Goal: Information Seeking & Learning: Understand process/instructions

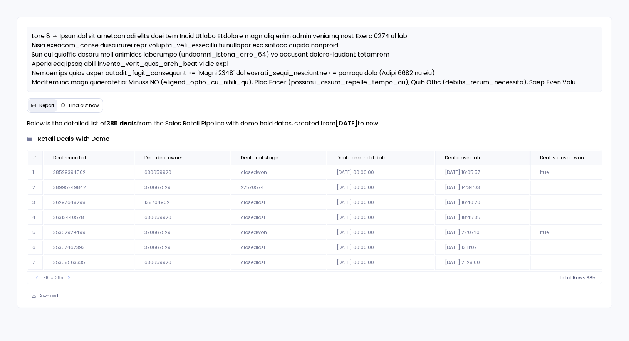
click at [86, 104] on span "Find out how" at bounding box center [84, 106] width 30 height 6
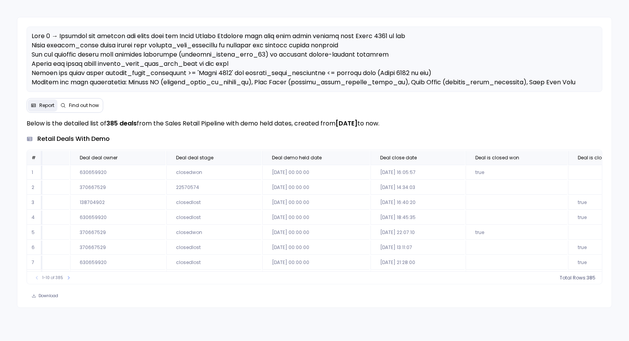
scroll to position [0, 66]
click at [80, 103] on span "Find out how" at bounding box center [84, 106] width 30 height 6
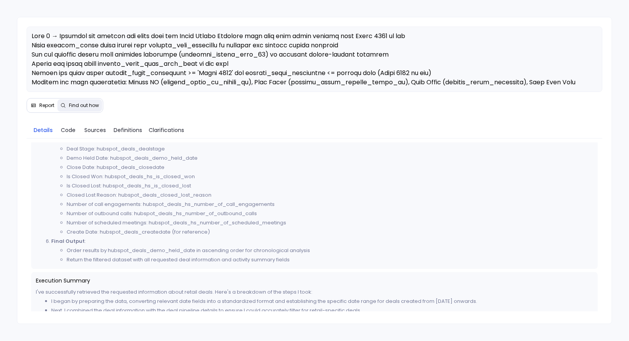
scroll to position [330, 0]
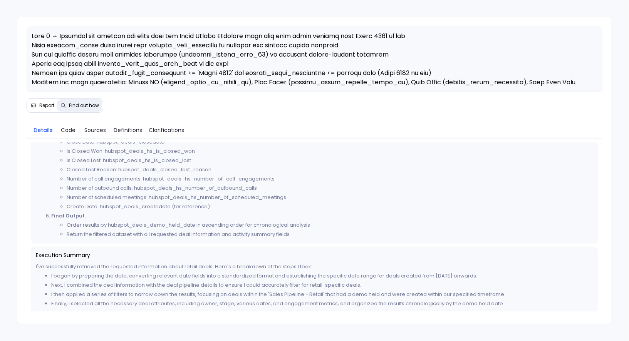
click at [42, 106] on span "Report" at bounding box center [46, 106] width 15 height 6
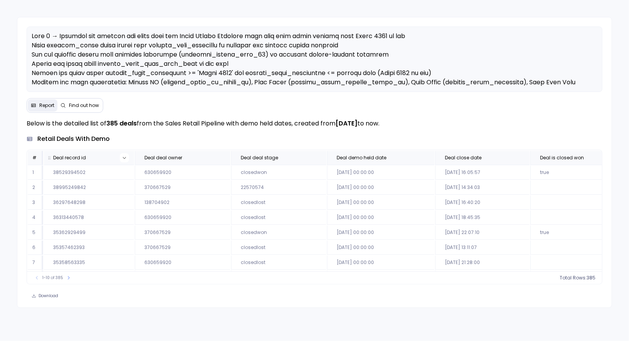
click at [123, 157] on icon at bounding box center [124, 158] width 5 height 5
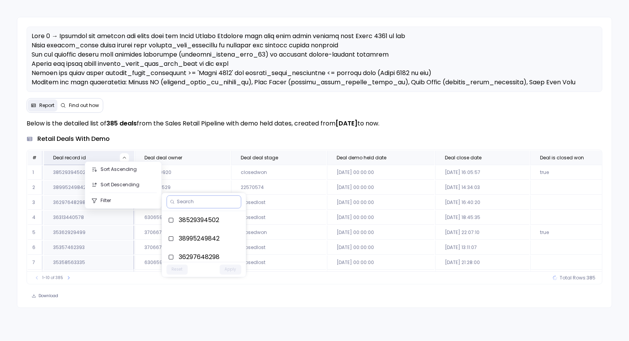
click at [193, 203] on input at bounding box center [207, 202] width 61 height 6
paste input "36297648298"
type input "36297648298"
click at [200, 219] on label "36297648298" at bounding box center [204, 221] width 84 height 19
click at [227, 233] on button "Apply" at bounding box center [231, 236] width 22 height 10
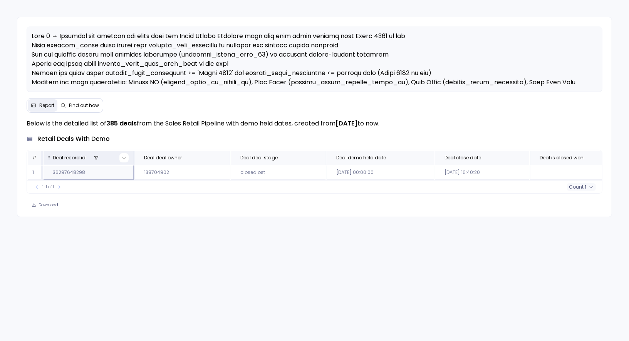
click at [123, 157] on icon at bounding box center [124, 158] width 5 height 5
click at [175, 217] on label "36297648298" at bounding box center [203, 221] width 84 height 19
click at [229, 235] on button "Apply" at bounding box center [230, 236] width 22 height 10
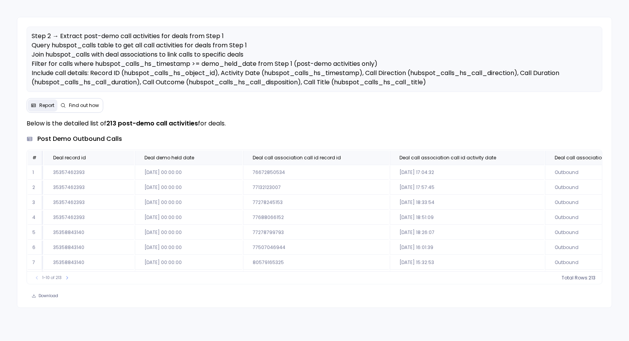
click at [88, 106] on span "Find out how" at bounding box center [84, 106] width 30 height 6
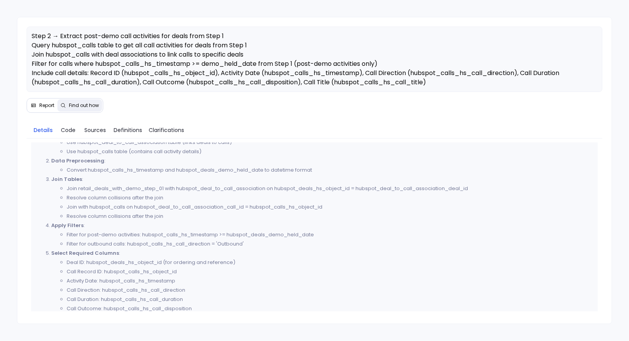
scroll to position [313, 0]
drag, startPoint x: 229, startPoint y: 233, endPoint x: 242, endPoint y: 232, distance: 13.1
click at [242, 232] on li "Filter for post-demo activities: hubspot_calls_hs_timestamp >= hubspot_deals_de…" at bounding box center [330, 233] width 526 height 9
click at [188, 243] on li "Filter for outbound calls: hubspot_calls_hs_call_direction = 'Outbound'" at bounding box center [330, 242] width 526 height 9
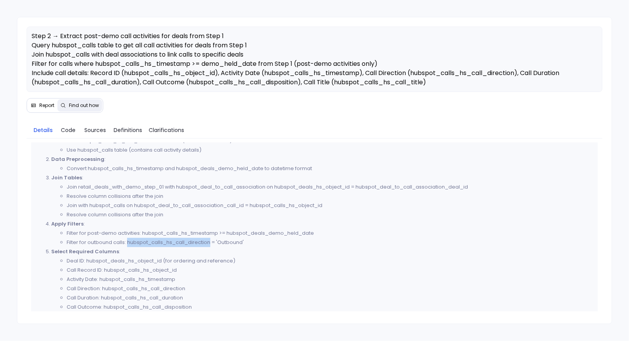
click at [188, 243] on li "Filter for outbound calls: hubspot_calls_hs_call_direction = 'Outbound'" at bounding box center [330, 242] width 526 height 9
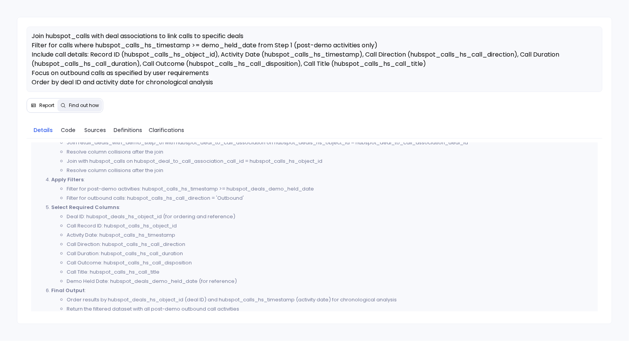
scroll to position [363, 0]
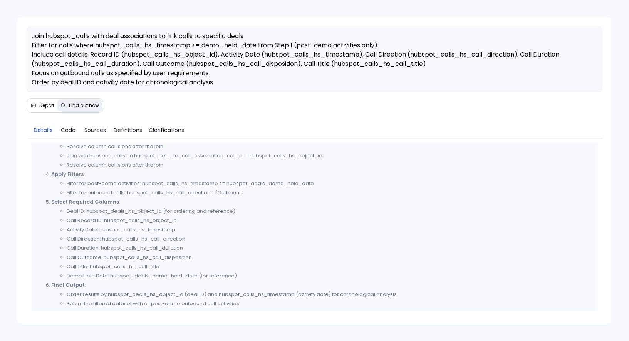
click at [47, 107] on span "Report" at bounding box center [46, 106] width 15 height 6
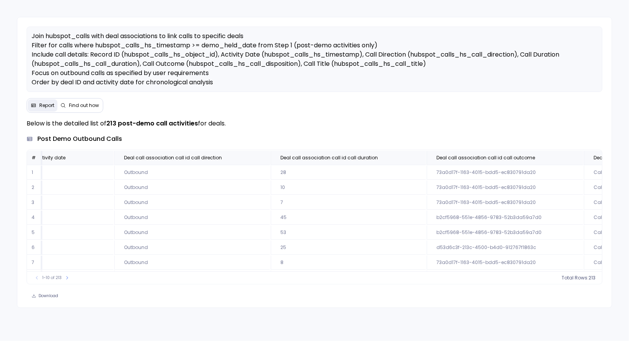
scroll to position [0, 528]
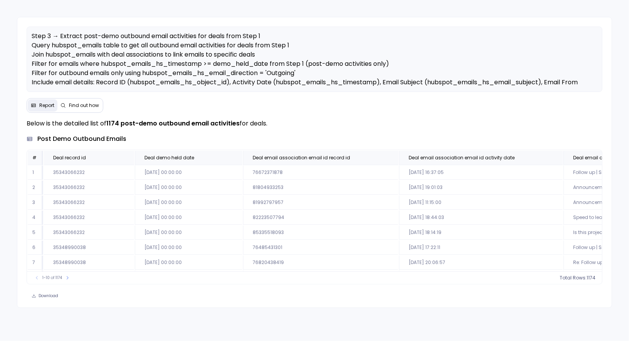
click at [87, 101] on button "Find out how" at bounding box center [79, 105] width 45 height 12
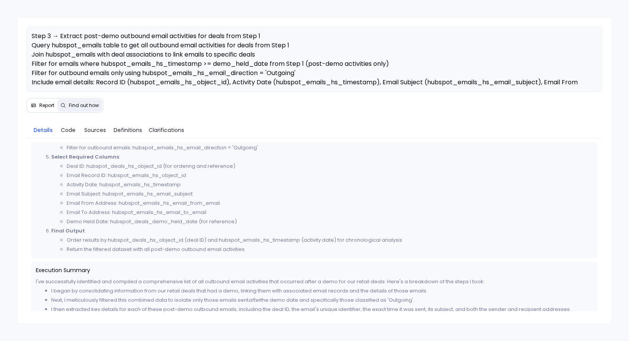
scroll to position [434, 0]
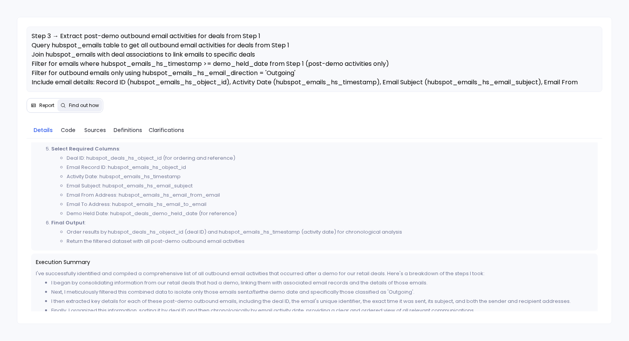
click at [41, 104] on span "Report" at bounding box center [46, 106] width 15 height 6
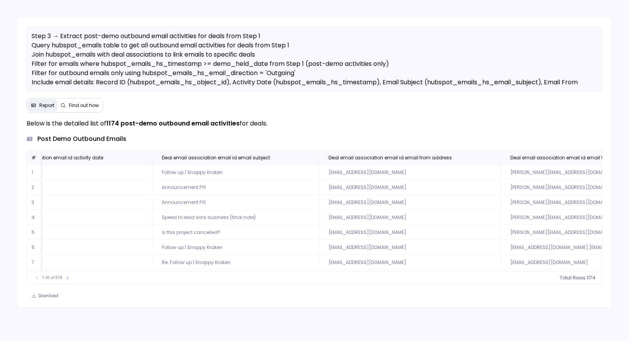
scroll to position [0, 413]
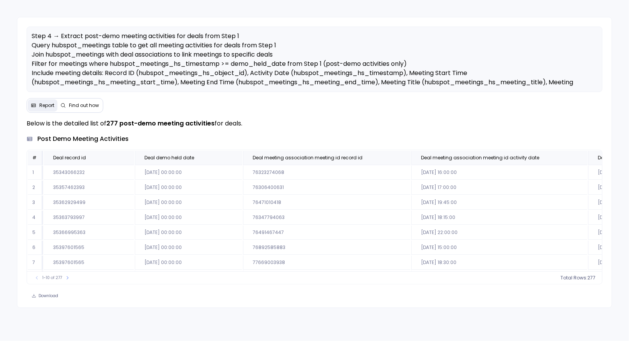
click at [85, 103] on span "Find out how" at bounding box center [84, 106] width 30 height 6
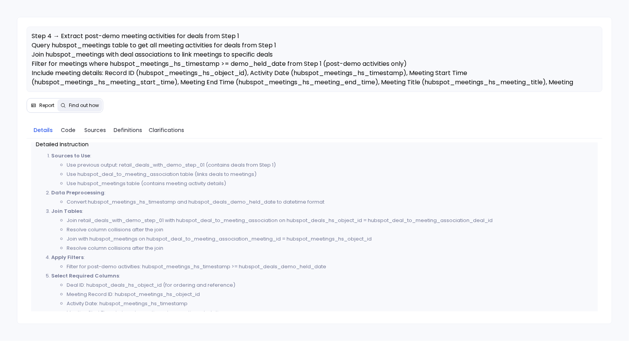
scroll to position [283, 0]
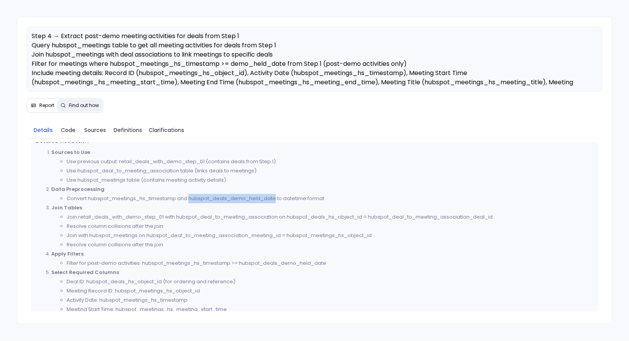
drag, startPoint x: 191, startPoint y: 198, endPoint x: 275, endPoint y: 198, distance: 84.0
click at [275, 198] on li "Convert hubspot_meetings_hs_timestamp and hubspot_deals_demo_held_date to datet…" at bounding box center [330, 198] width 526 height 9
click at [249, 198] on li "Convert hubspot_meetings_hs_timestamp and hubspot_deals_demo_held_date to datet…" at bounding box center [330, 198] width 526 height 9
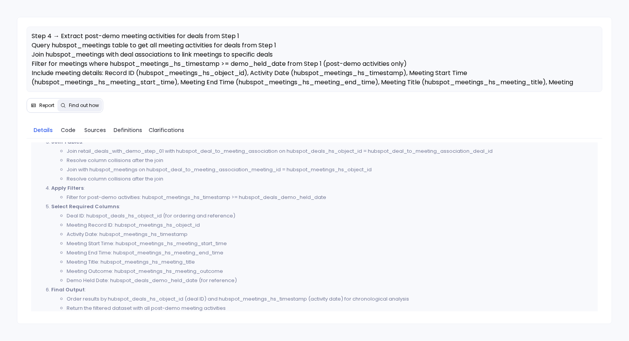
scroll to position [353, 0]
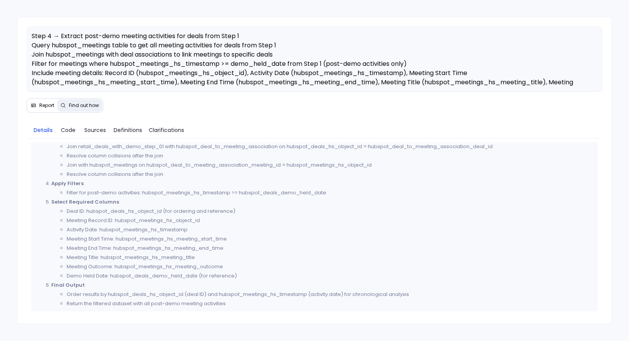
click at [47, 101] on button "Report" at bounding box center [43, 105] width 30 height 12
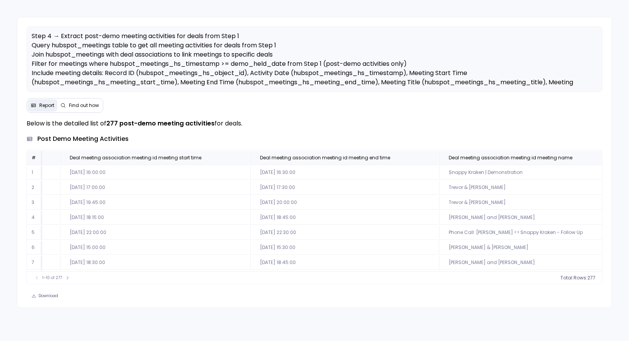
scroll to position [0, 540]
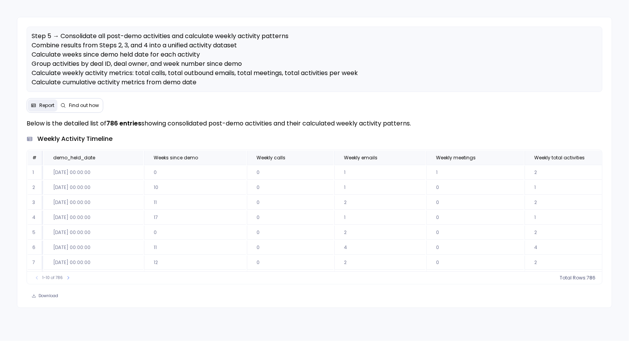
click at [100, 102] on button "Find out how" at bounding box center [79, 105] width 45 height 12
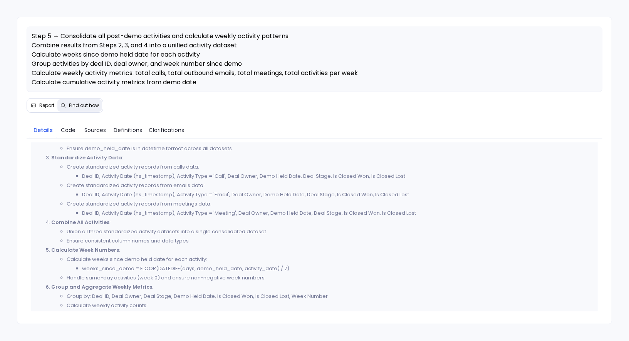
scroll to position [282, 0]
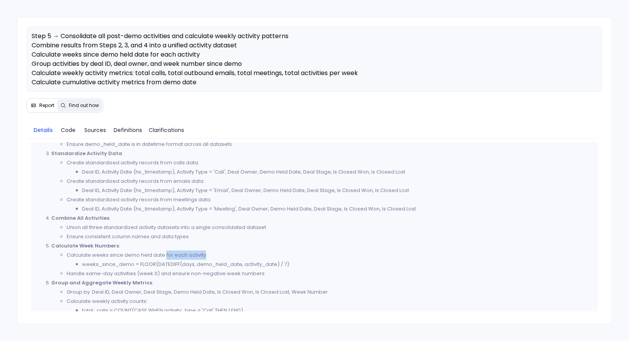
drag, startPoint x: 165, startPoint y: 256, endPoint x: 205, endPoint y: 254, distance: 40.1
click at [205, 254] on li "Calculate weeks since demo held date for each activity: weeks_since_demo = FLOO…" at bounding box center [330, 260] width 526 height 19
click at [220, 256] on li "Calculate weeks since demo held date for each activity: weeks_since_demo = FLOO…" at bounding box center [330, 260] width 526 height 19
drag, startPoint x: 182, startPoint y: 264, endPoint x: 193, endPoint y: 263, distance: 11.6
click at [193, 263] on li "weeks_since_demo = FLOOR(DATEDIFF(days, demo_held_date, activity_date) / 7)" at bounding box center [337, 264] width 511 height 9
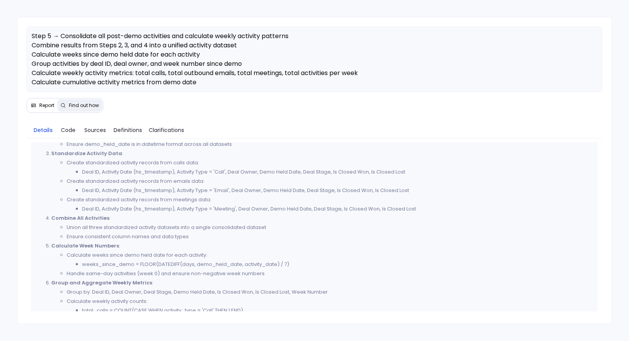
click at [199, 264] on li "weeks_since_demo = FLOOR(DATEDIFF(days, demo_held_date, activity_date) / 7)" at bounding box center [337, 264] width 511 height 9
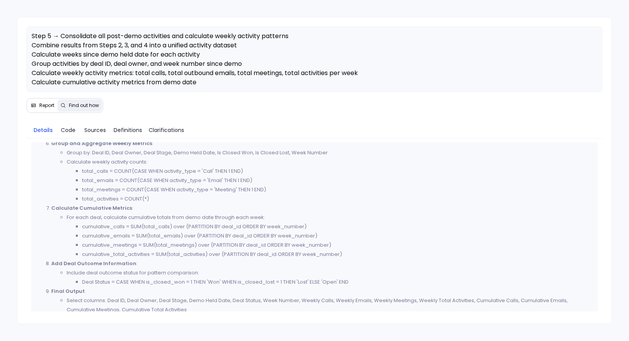
scroll to position [426, 0]
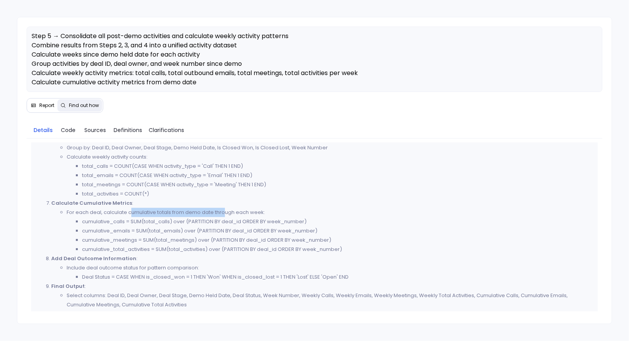
drag, startPoint x: 130, startPoint y: 212, endPoint x: 224, endPoint y: 209, distance: 94.8
click at [224, 209] on li "For each deal, calculate cumulative totals from demo date through each week: cu…" at bounding box center [330, 231] width 526 height 46
click at [160, 220] on li "cumulative_calls = SUM(total_calls) over (PARTITION BY deal_id ORDER BY week_nu…" at bounding box center [337, 221] width 511 height 9
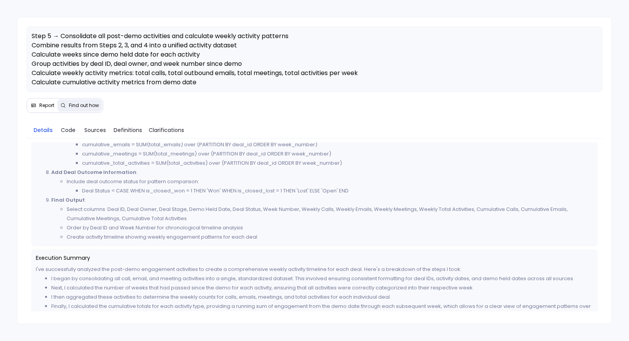
scroll to position [525, 0]
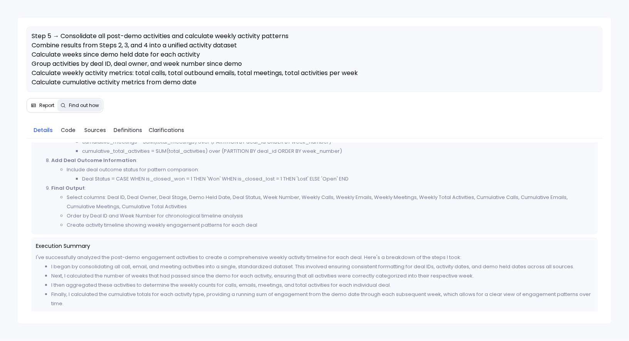
click at [43, 101] on button "Report" at bounding box center [43, 105] width 30 height 12
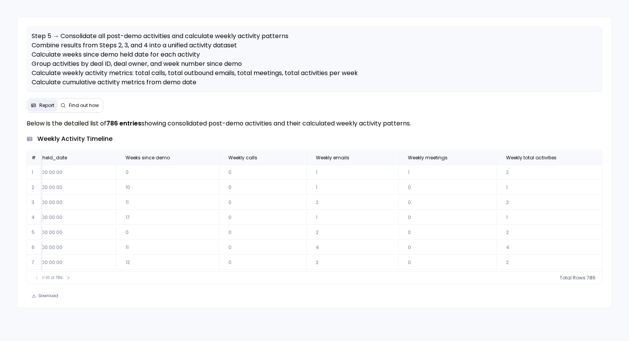
scroll to position [0, 0]
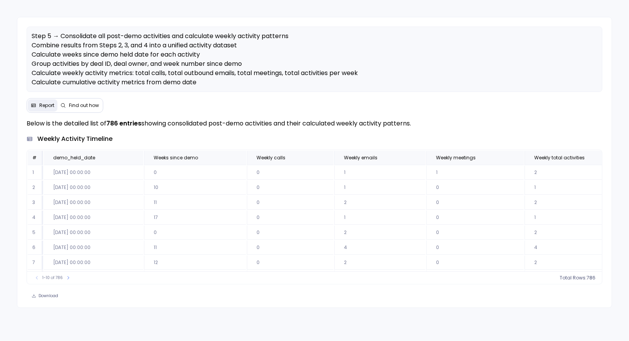
click at [89, 105] on span "Find out how" at bounding box center [84, 106] width 30 height 6
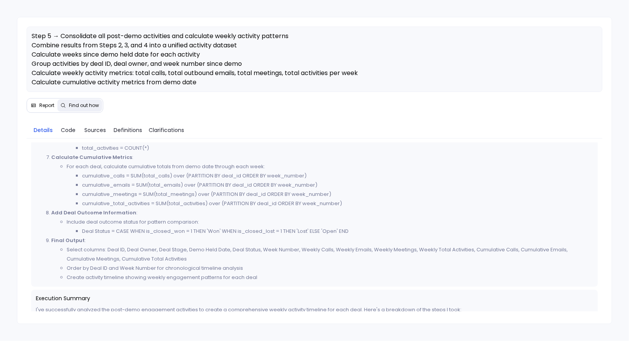
scroll to position [476, 0]
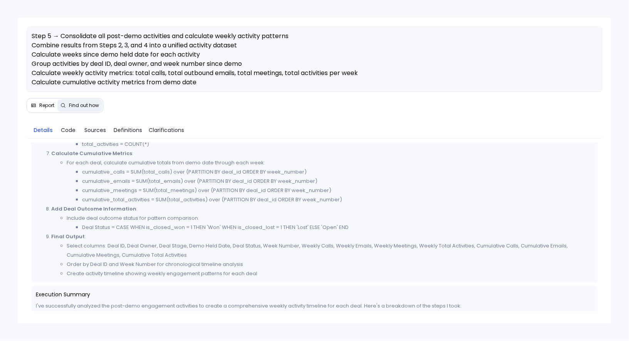
click at [44, 105] on span "Report" at bounding box center [46, 106] width 15 height 6
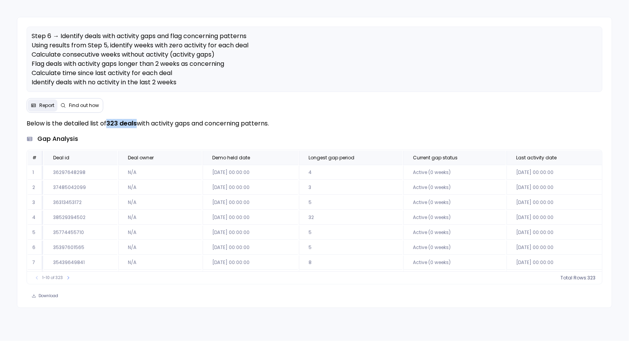
drag, startPoint x: 110, startPoint y: 124, endPoint x: 137, endPoint y: 124, distance: 27.4
click at [137, 124] on strong "323 deals" at bounding box center [121, 123] width 30 height 9
click at [152, 127] on p "Below is the detailed list of 323 deals with activity gaps and concerning patte…" at bounding box center [315, 123] width 576 height 9
click at [89, 104] on span "Find out how" at bounding box center [84, 106] width 30 height 6
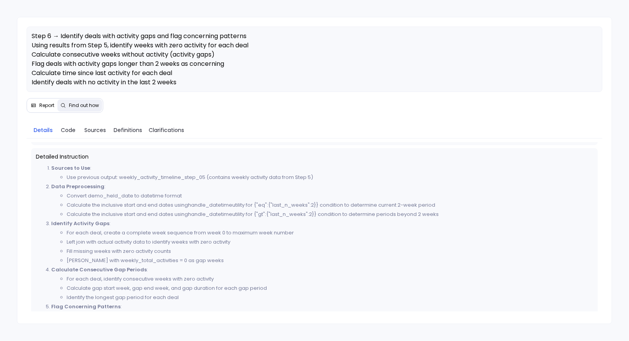
scroll to position [110, 0]
drag, startPoint x: 104, startPoint y: 231, endPoint x: 168, endPoint y: 230, distance: 64.8
click at [168, 230] on li "For each deal, create a complete week sequence from week 0 to maximum week numb…" at bounding box center [330, 232] width 526 height 9
click at [176, 231] on li "For each deal, create a complete week sequence from week 0 to maximum week numb…" at bounding box center [330, 232] width 526 height 9
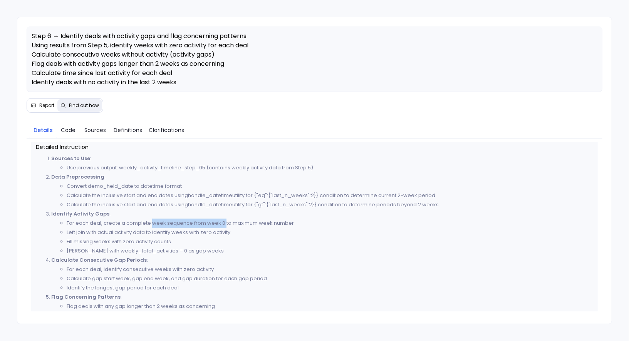
drag, startPoint x: 151, startPoint y: 224, endPoint x: 224, endPoint y: 224, distance: 72.5
click at [224, 224] on li "For each deal, create a complete week sequence from week 0 to maximum week numb…" at bounding box center [330, 223] width 526 height 9
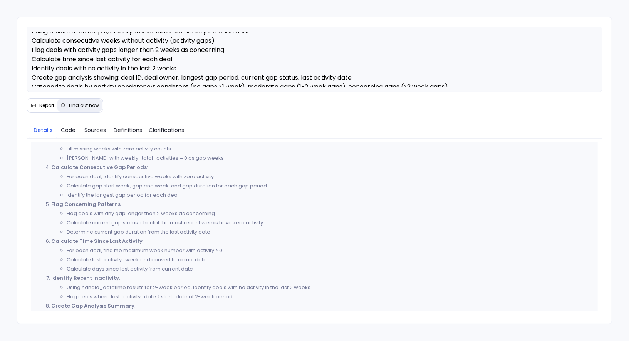
scroll to position [216, 0]
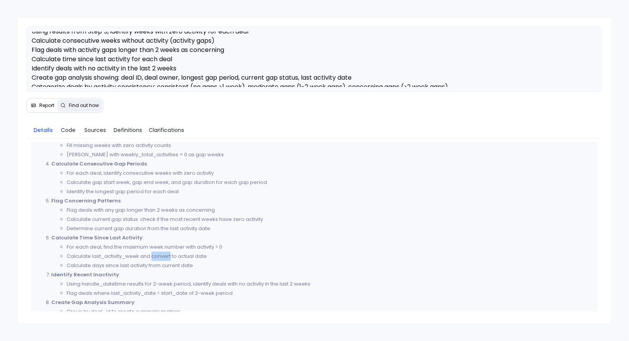
drag, startPoint x: 153, startPoint y: 256, endPoint x: 172, endPoint y: 255, distance: 18.1
click at [172, 255] on li "Calculate last_activity_week and convert to actual date" at bounding box center [330, 256] width 526 height 9
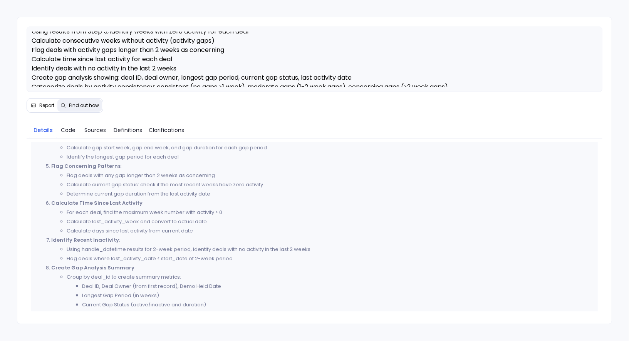
scroll to position [251, 0]
drag, startPoint x: 118, startPoint y: 248, endPoint x: 147, endPoint y: 247, distance: 29.7
click at [147, 247] on li "Using handle_datetime results for 2-week period, identify deals with no activit…" at bounding box center [330, 249] width 526 height 9
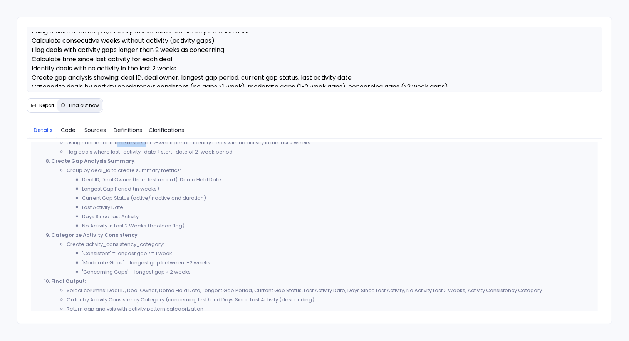
scroll to position [363, 0]
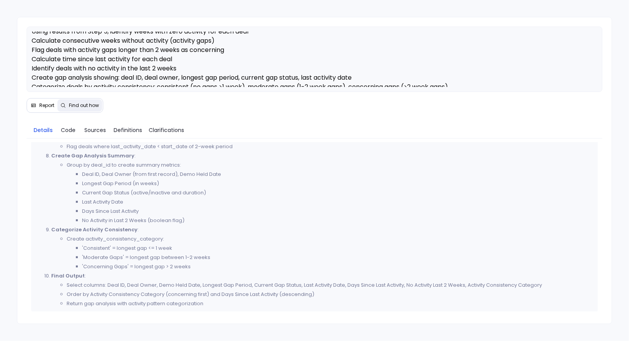
click at [40, 105] on span "Report" at bounding box center [46, 106] width 15 height 6
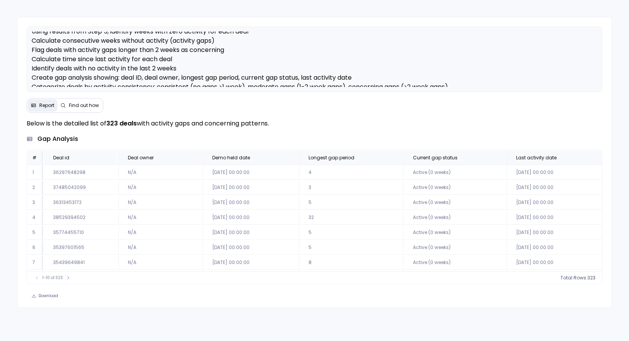
click at [76, 171] on td "36297648298" at bounding box center [81, 173] width 74 height 14
copy td "36297648298"
click at [193, 159] on button at bounding box center [192, 157] width 9 height 9
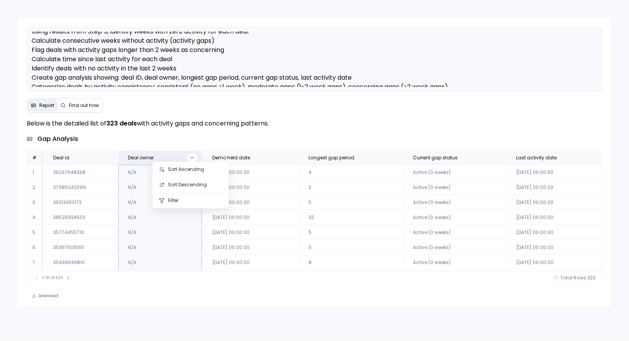
click at [252, 135] on div "gap analysis" at bounding box center [315, 139] width 576 height 9
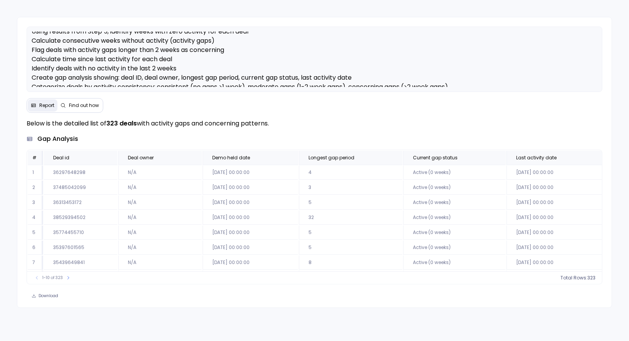
click at [82, 110] on button "Find out how" at bounding box center [79, 105] width 45 height 12
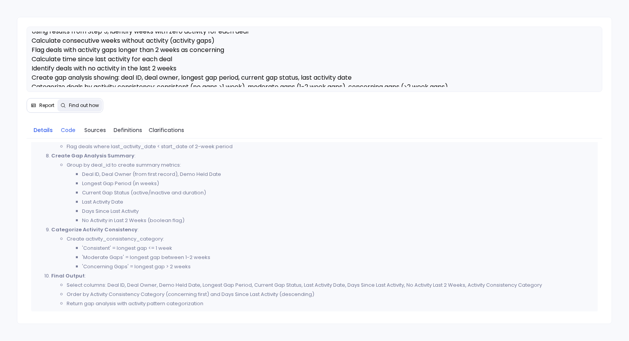
click at [67, 130] on span "Code" at bounding box center [68, 130] width 15 height 8
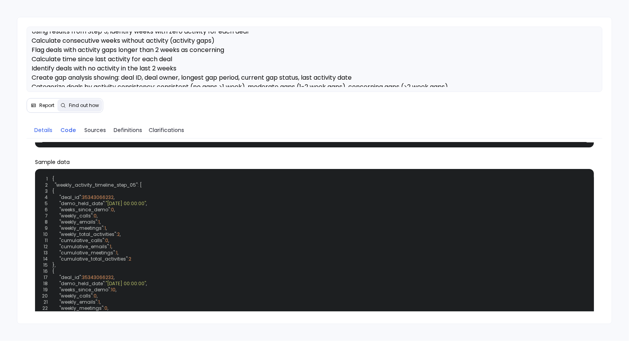
click at [48, 130] on span "Details" at bounding box center [43, 130] width 18 height 8
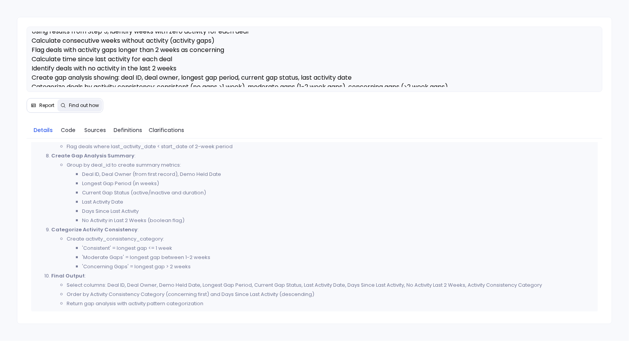
click at [44, 104] on span "Report" at bounding box center [46, 106] width 15 height 6
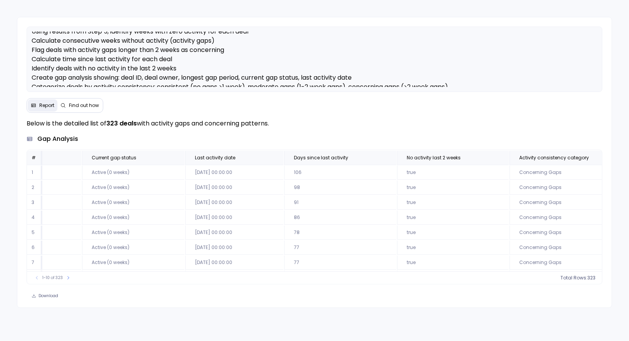
scroll to position [0, 325]
click at [491, 160] on button at bounding box center [495, 157] width 9 height 9
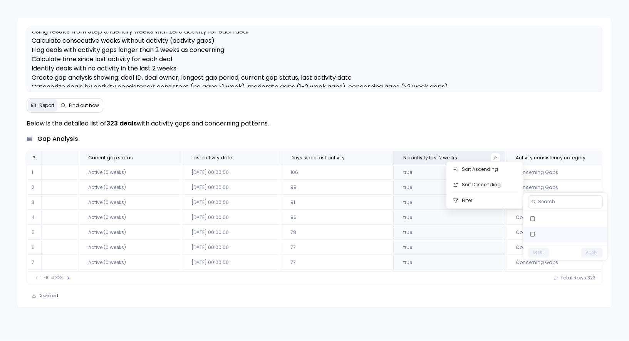
click at [556, 235] on label at bounding box center [566, 234] width 84 height 15
click at [587, 251] on button "Apply" at bounding box center [593, 253] width 22 height 10
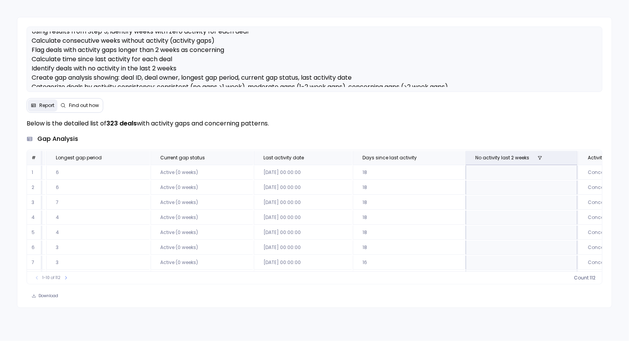
scroll to position [0, 328]
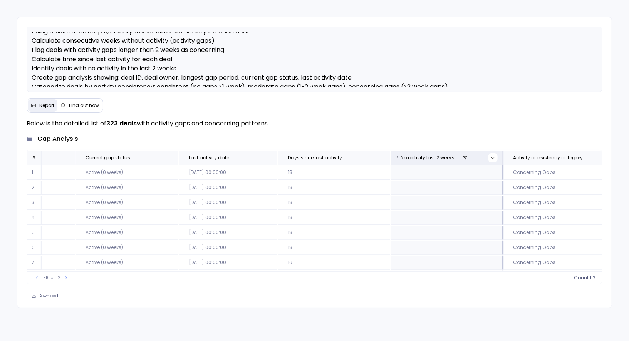
click at [491, 158] on icon at bounding box center [493, 158] width 5 height 5
click at [548, 217] on label at bounding box center [563, 219] width 84 height 15
click at [588, 235] on button "Apply" at bounding box center [590, 236] width 22 height 10
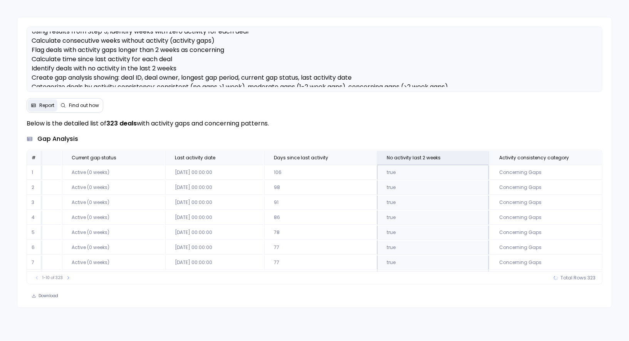
scroll to position [0, 345]
click at [600, 158] on button at bounding box center [604, 157] width 9 height 9
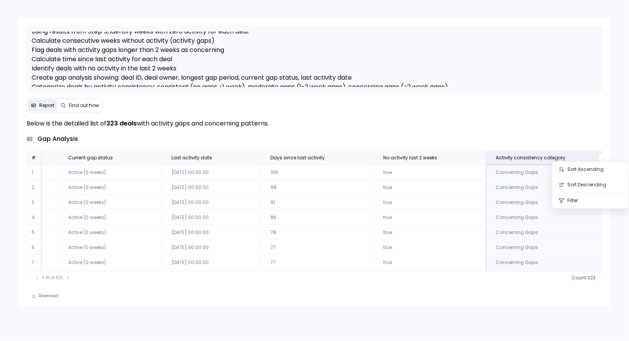
click at [82, 107] on span "Find out how" at bounding box center [84, 106] width 30 height 6
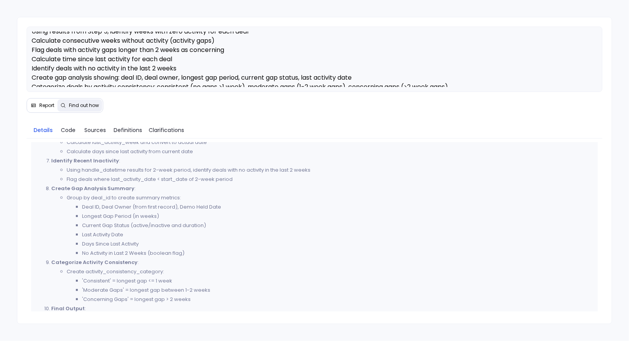
scroll to position [363, 0]
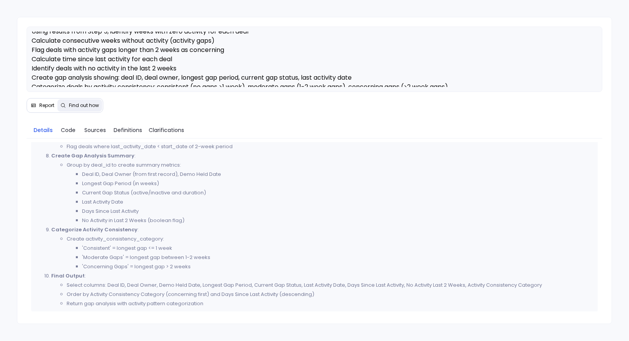
click at [46, 105] on span "Report" at bounding box center [46, 106] width 15 height 6
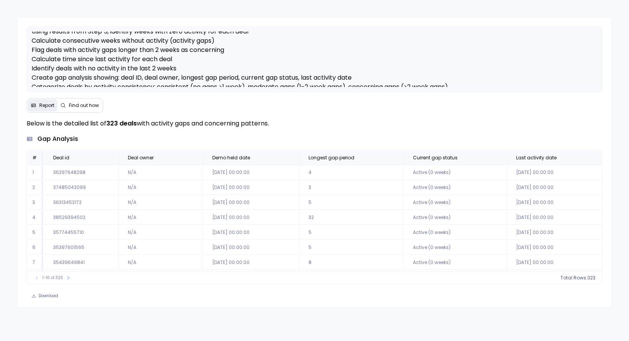
scroll to position [0, 345]
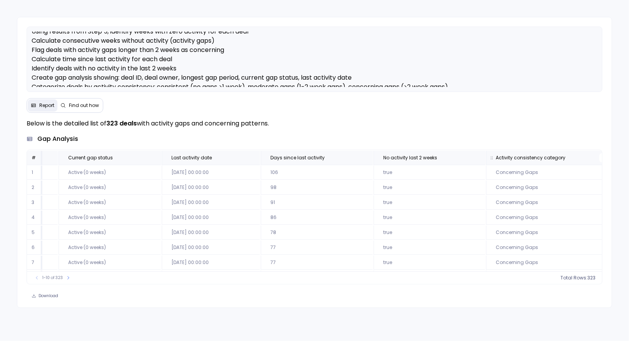
click at [600, 161] on button at bounding box center [604, 157] width 9 height 9
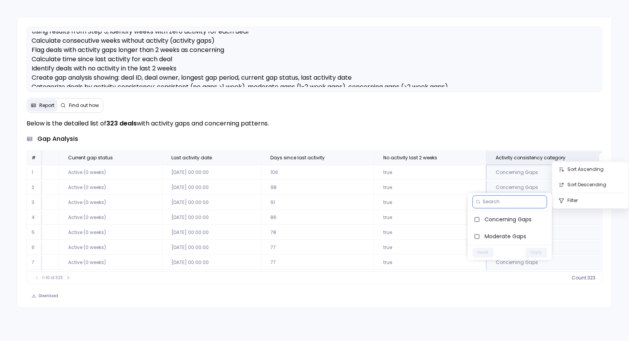
click at [517, 204] on input at bounding box center [513, 202] width 61 height 6
type input "cons"
click at [520, 218] on span "Consistent" at bounding box center [515, 220] width 61 height 8
click at [536, 237] on button "Apply" at bounding box center [537, 236] width 22 height 10
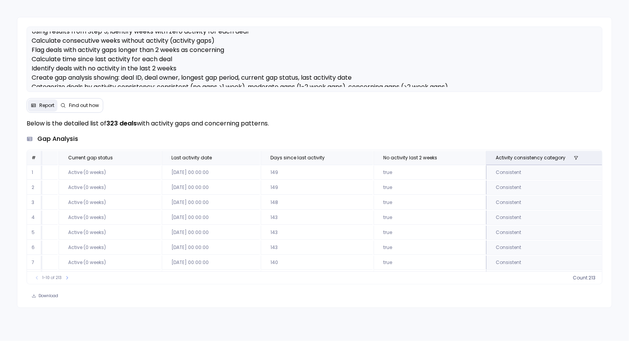
click at [417, 235] on td "true" at bounding box center [430, 233] width 112 height 14
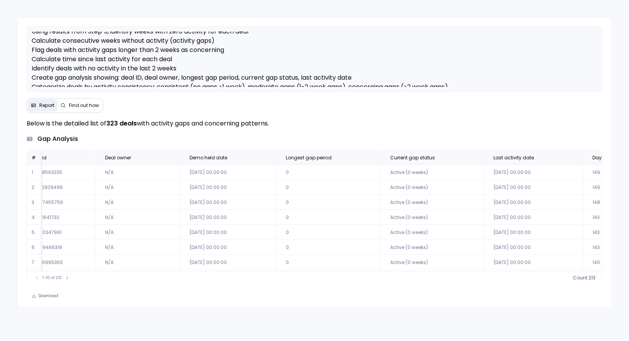
scroll to position [0, 0]
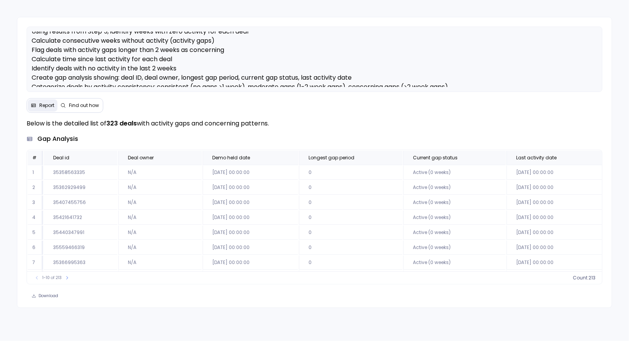
click at [74, 103] on span "Find out how" at bounding box center [84, 106] width 30 height 6
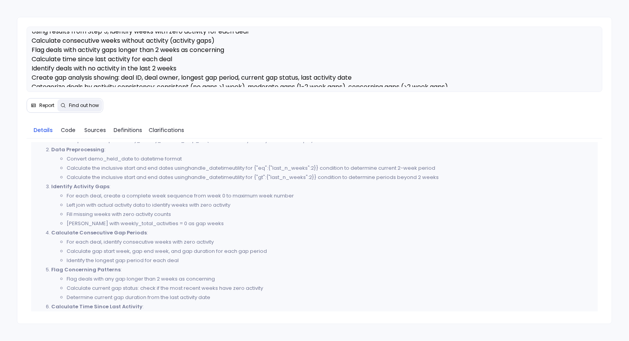
scroll to position [146, 0]
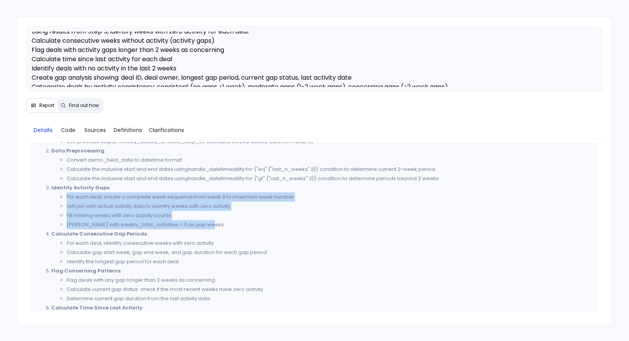
drag, startPoint x: 212, startPoint y: 223, endPoint x: 66, endPoint y: 197, distance: 148.0
click at [66, 197] on ul "For each deal, create a complete week sequence from week 0 to maximum week numb…" at bounding box center [322, 211] width 542 height 37
click at [99, 212] on li "Fill missing weeks with zero activity counts" at bounding box center [330, 215] width 526 height 9
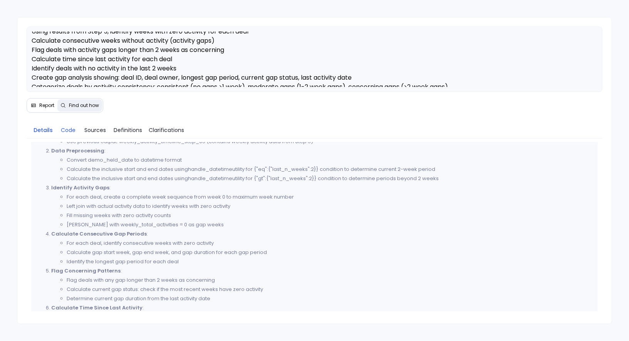
click at [70, 130] on span "Code" at bounding box center [68, 130] width 15 height 8
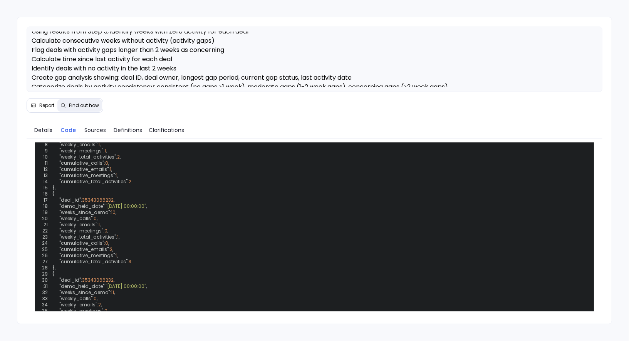
scroll to position [442, 0]
drag, startPoint x: 98, startPoint y: 181, endPoint x: 73, endPoint y: 181, distance: 25.4
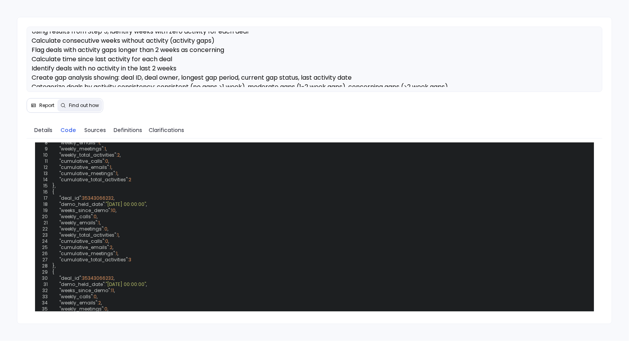
drag, startPoint x: 263, startPoint y: 181, endPoint x: 270, endPoint y: 181, distance: 6.9
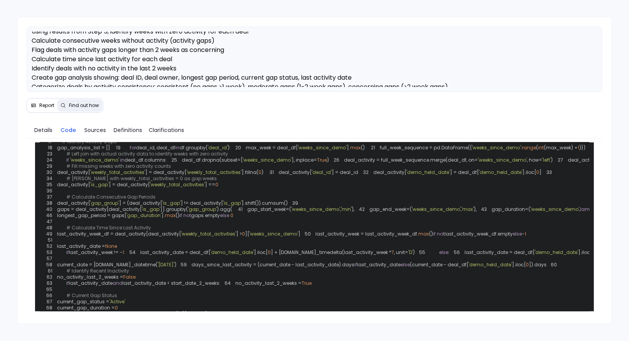
scroll to position [104, 0]
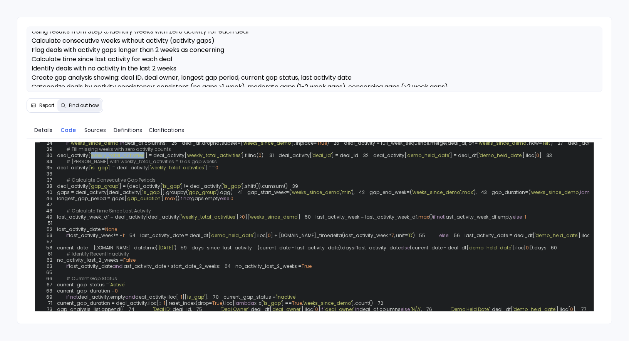
drag, startPoint x: 152, startPoint y: 242, endPoint x: 101, endPoint y: 240, distance: 51.7
click at [101, 159] on span "'weekly_total_activities'" at bounding box center [117, 155] width 55 height 7
click at [111, 159] on span "'weekly_total_activities'" at bounding box center [117, 155] width 55 height 7
click at [312, 159] on span "'deal_id'" at bounding box center [322, 155] width 20 height 7
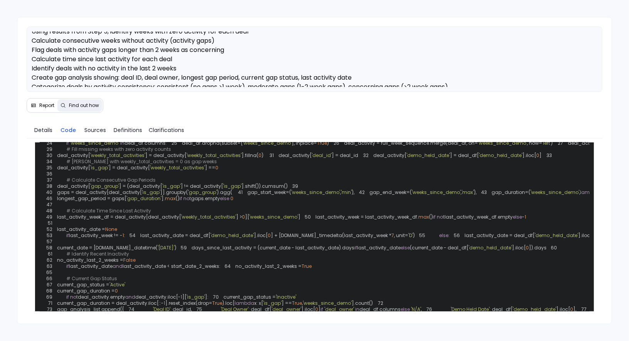
click at [407, 159] on span "'demo_held_date'" at bounding box center [429, 155] width 44 height 7
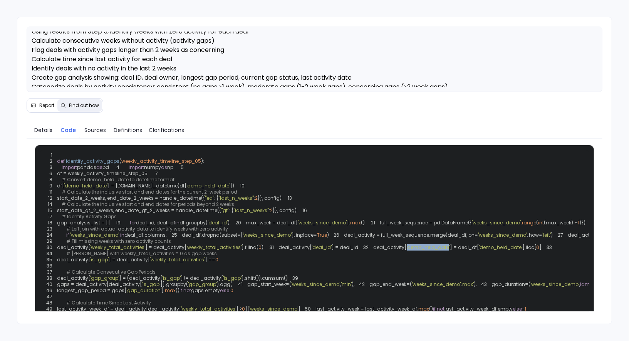
scroll to position [11, 0]
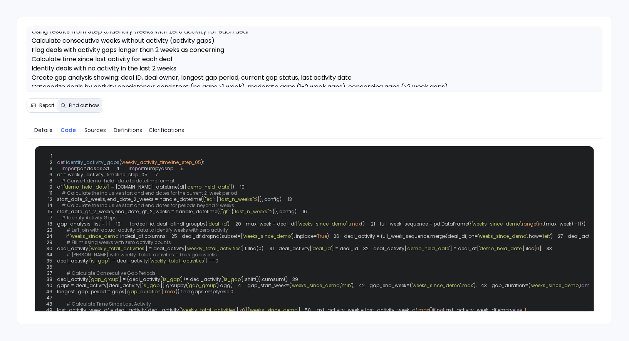
click at [128, 203] on span "start_date_2_weeks, end_date_2_weeks = handle_datetime({" at bounding box center [131, 199] width 148 height 7
click at [102, 203] on span "start_date_2_weeks, end_date_2_weeks = handle_datetime({" at bounding box center [131, 199] width 148 height 7
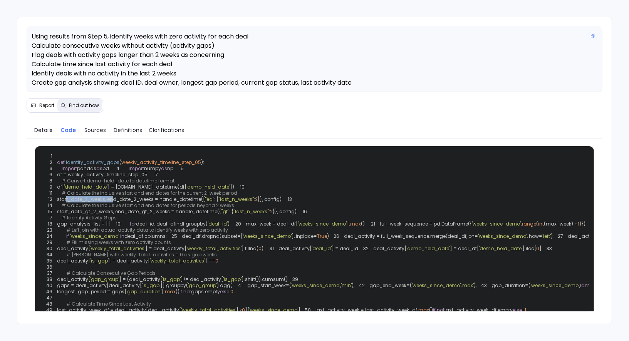
scroll to position [0, 0]
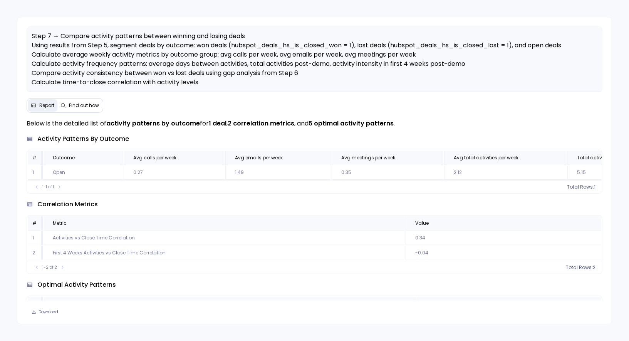
click at [77, 103] on span "Find out how" at bounding box center [84, 106] width 30 height 6
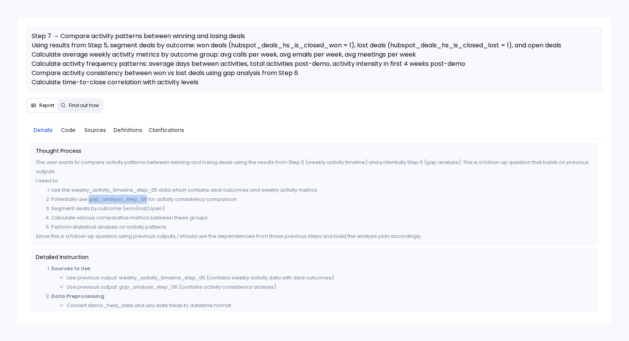
drag, startPoint x: 146, startPoint y: 200, endPoint x: 89, endPoint y: 199, distance: 57.0
click at [89, 199] on li "Potentially use gap_analysis_step_06 for activity consistency comparison" at bounding box center [322, 199] width 542 height 9
drag, startPoint x: 89, startPoint y: 199, endPoint x: 143, endPoint y: 199, distance: 53.6
click at [143, 199] on li "Potentially use gap_analysis_step_06 for activity consistency comparison" at bounding box center [322, 199] width 542 height 9
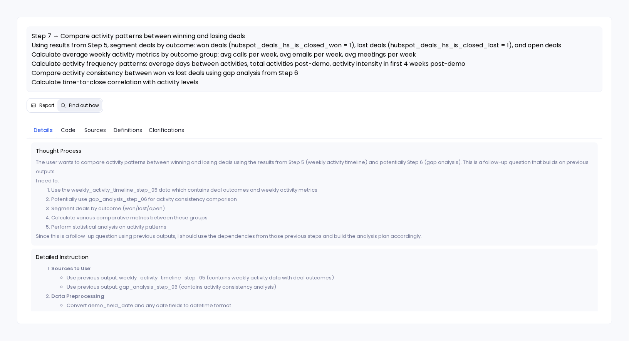
click at [150, 202] on li "Potentially use gap_analysis_step_06 for activity consistency comparison" at bounding box center [322, 199] width 542 height 9
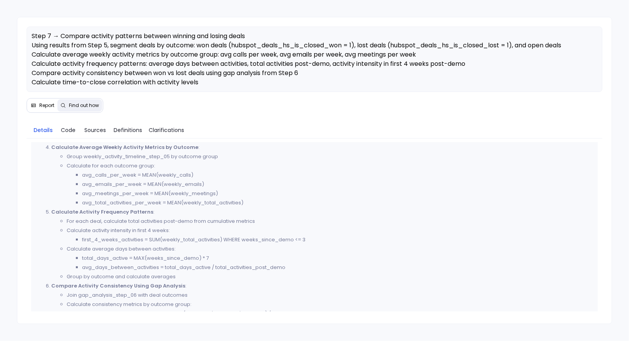
scroll to position [234, 0]
drag, startPoint x: 148, startPoint y: 255, endPoint x: 198, endPoint y: 254, distance: 49.7
click at [198, 254] on li "total_days_active = MAX(weeks_since_demo) * 7" at bounding box center [337, 256] width 511 height 9
click at [198, 256] on li "total_days_active = MAX(weeks_since_demo) * 7" at bounding box center [337, 256] width 511 height 9
drag, startPoint x: 198, startPoint y: 256, endPoint x: 148, endPoint y: 252, distance: 49.9
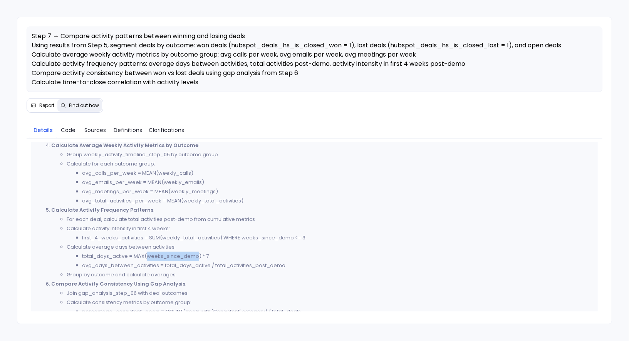
click at [148, 252] on li "total_days_active = MAX(weeks_since_demo) * 7" at bounding box center [337, 256] width 511 height 9
click at [155, 256] on li "total_days_active = MAX(weeks_since_demo) * 7" at bounding box center [337, 256] width 511 height 9
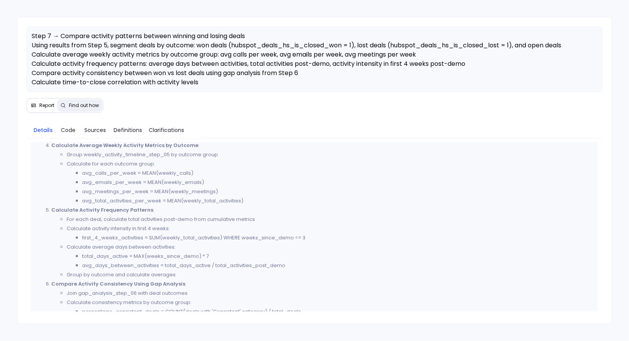
click at [155, 256] on li "total_days_active = MAX(weeks_since_demo) * 7" at bounding box center [337, 256] width 511 height 9
click at [163, 256] on li "total_days_active = MAX(weeks_since_demo) * 7" at bounding box center [337, 256] width 511 height 9
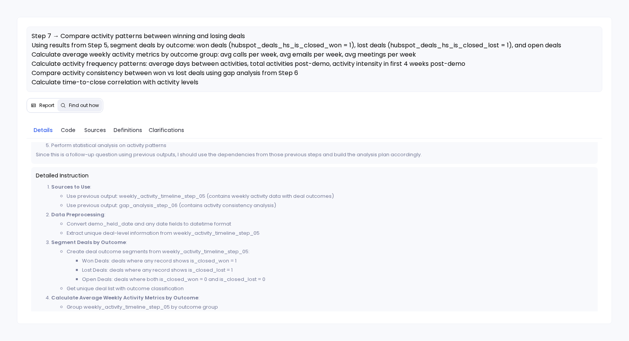
scroll to position [79, 0]
click at [43, 106] on span "Report" at bounding box center [46, 106] width 15 height 6
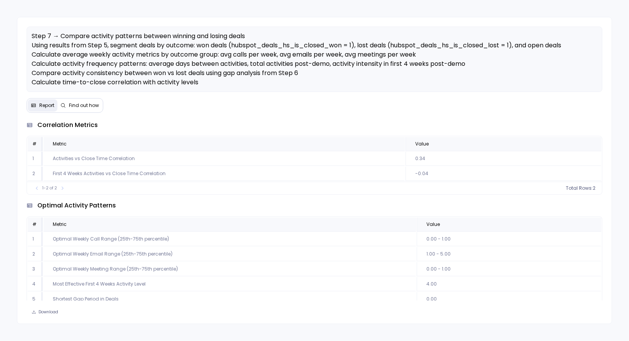
scroll to position [95, 0]
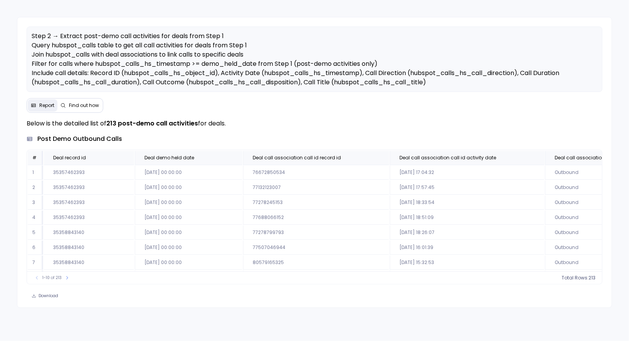
scroll to position [26, 0]
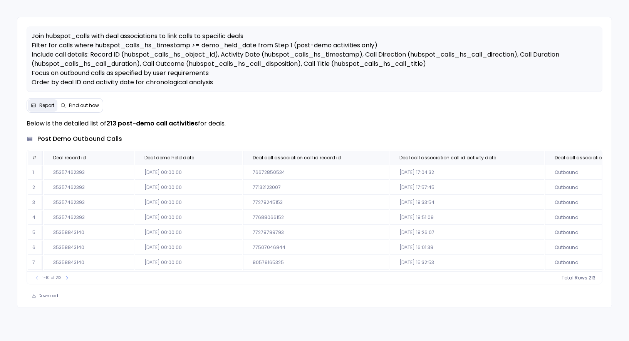
click at [81, 106] on span "Find out how" at bounding box center [84, 106] width 30 height 6
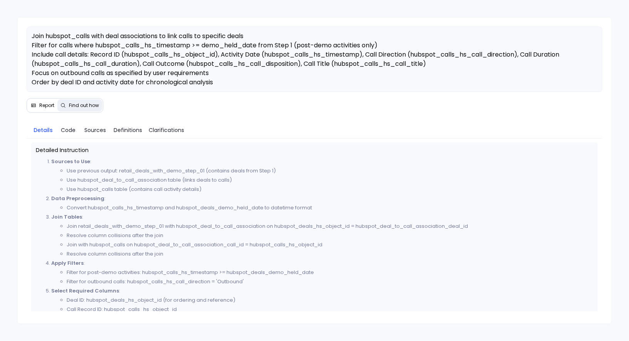
scroll to position [363, 0]
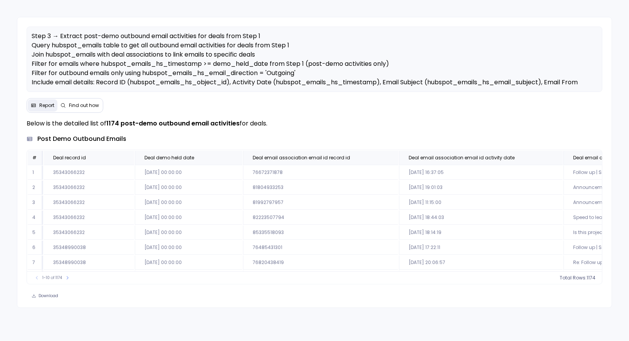
scroll to position [0, 413]
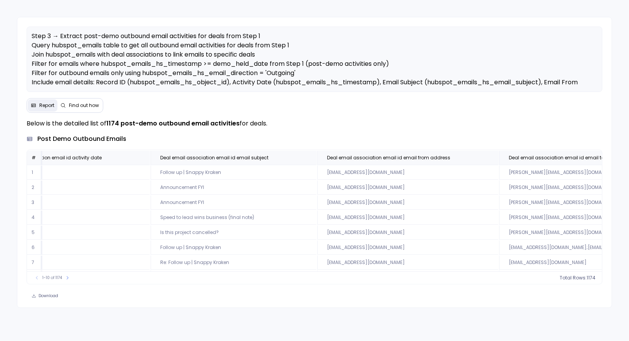
click at [89, 104] on span "Find out how" at bounding box center [84, 106] width 30 height 6
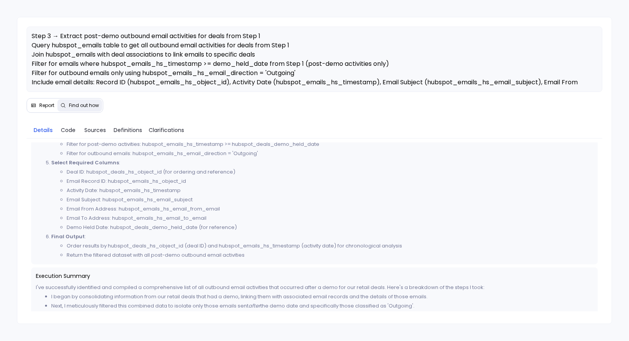
scroll to position [410, 0]
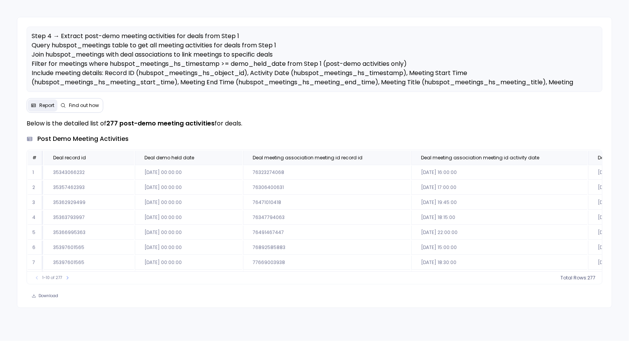
scroll to position [0, 540]
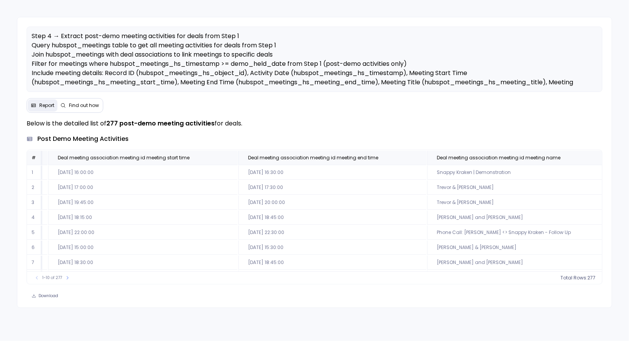
click at [79, 108] on span "Find out how" at bounding box center [84, 106] width 30 height 6
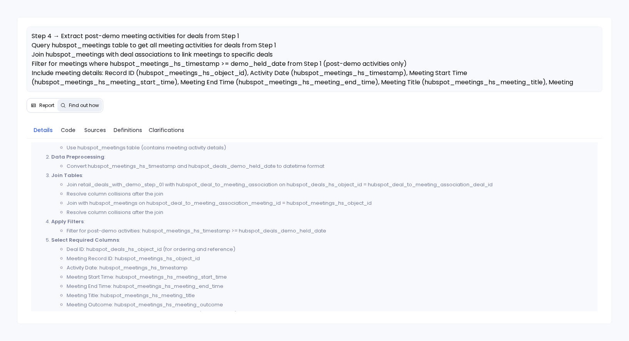
scroll to position [353, 0]
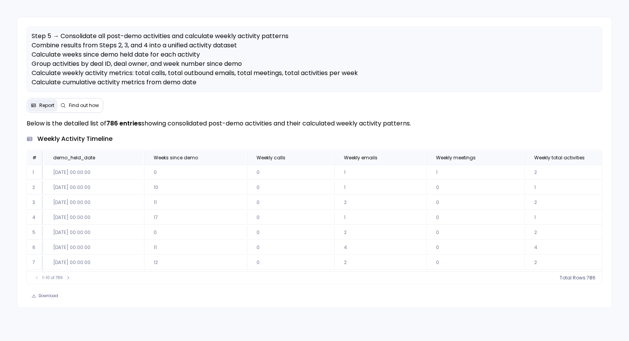
click at [81, 105] on span "Find out how" at bounding box center [84, 106] width 30 height 6
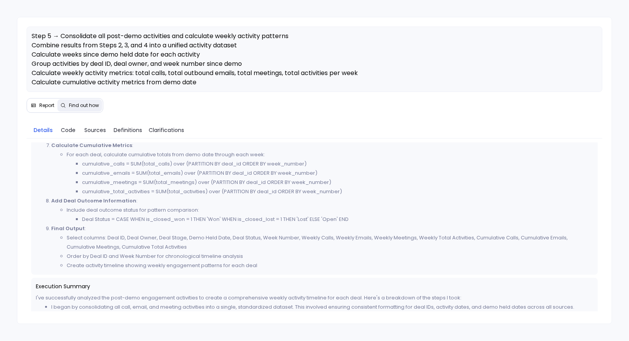
scroll to position [485, 0]
click at [42, 107] on span "Report" at bounding box center [46, 106] width 15 height 6
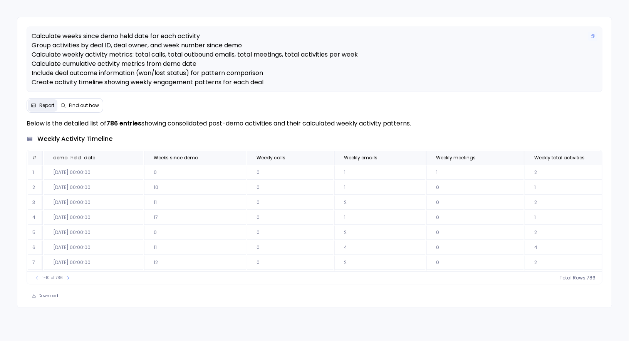
scroll to position [0, 0]
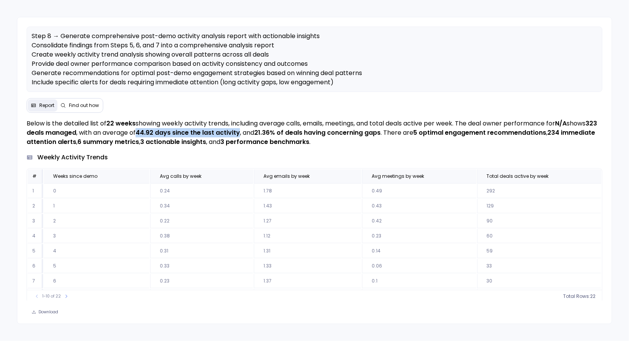
drag, startPoint x: 151, startPoint y: 130, endPoint x: 252, endPoint y: 135, distance: 101.1
click at [240, 135] on strong "44.92 days since the last activity" at bounding box center [188, 132] width 104 height 9
click at [258, 135] on p "Below is the detailed list of 22 weeks showing weekly activity trends, includin…" at bounding box center [315, 133] width 576 height 28
